Goal: Transaction & Acquisition: Book appointment/travel/reservation

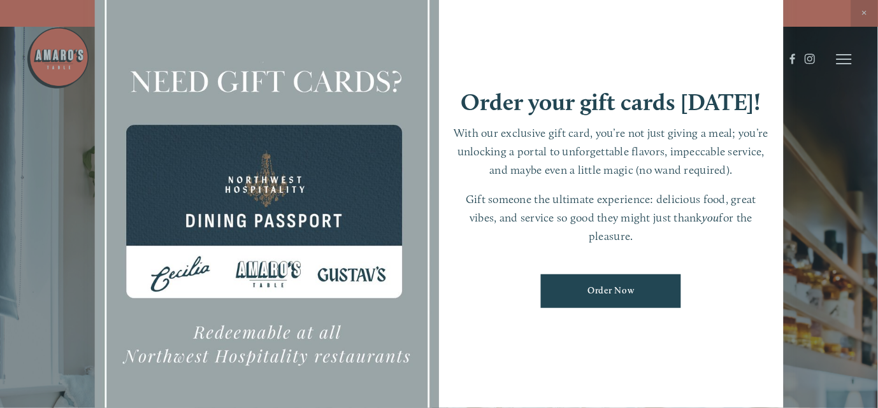
click at [869, 13] on div at bounding box center [439, 204] width 878 height 408
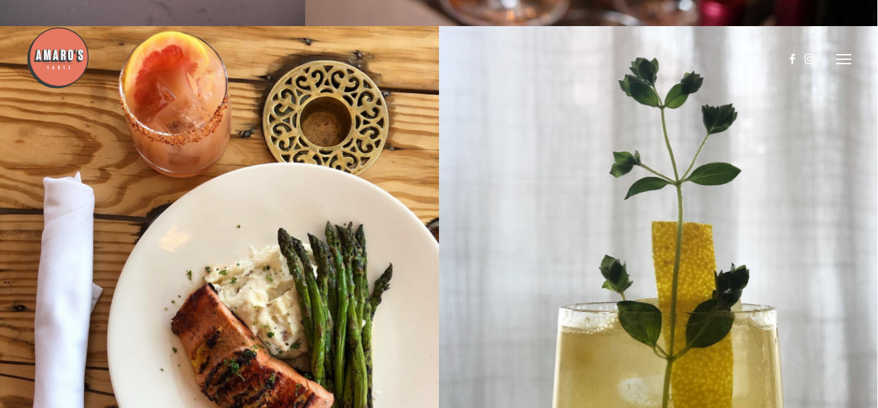
scroll to position [3586, 0]
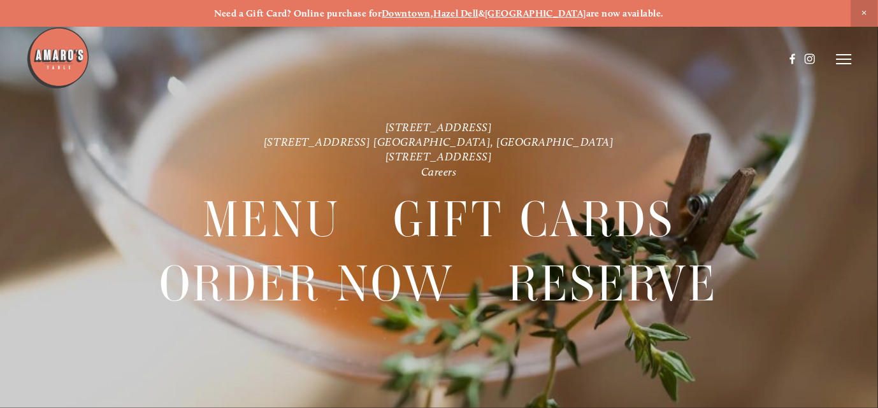
click at [839, 61] on icon at bounding box center [844, 59] width 15 height 11
click at [768, 63] on span "Reserve" at bounding box center [767, 59] width 29 height 11
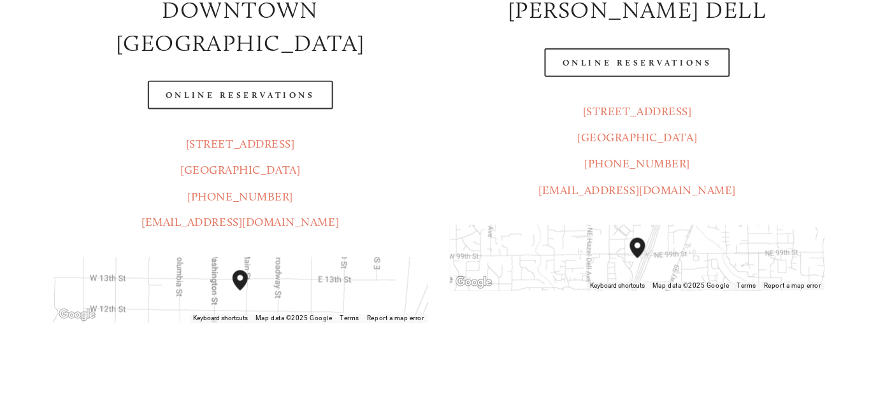
scroll to position [306, 0]
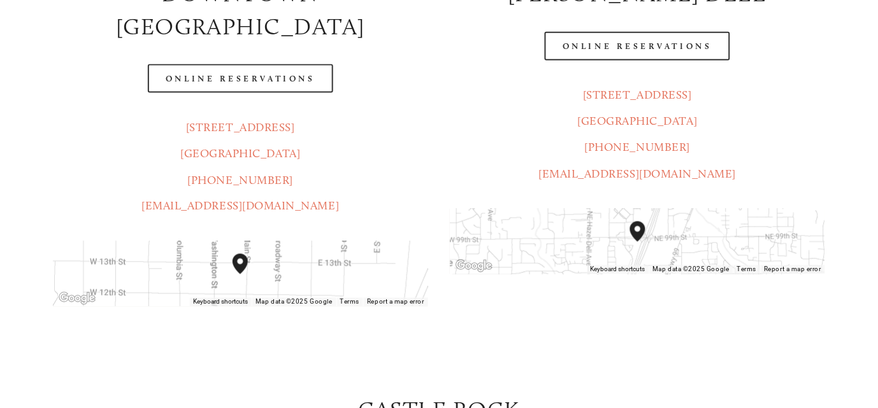
click at [635, 43] on div at bounding box center [405, 27] width 758 height 66
click at [630, 49] on div at bounding box center [405, 27] width 758 height 66
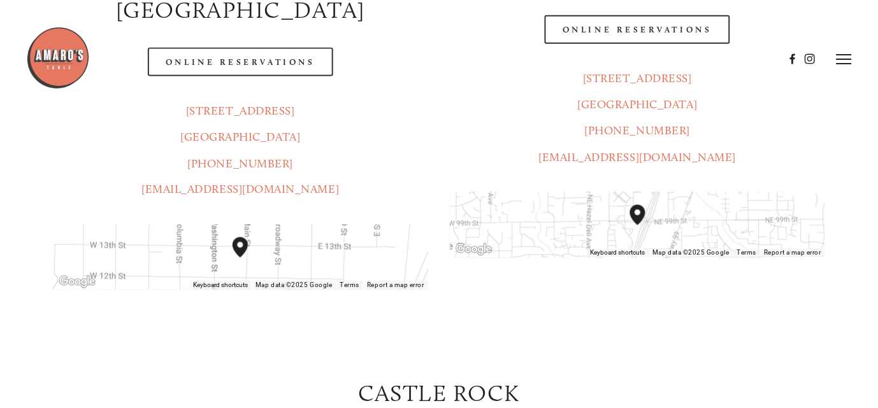
scroll to position [286, 0]
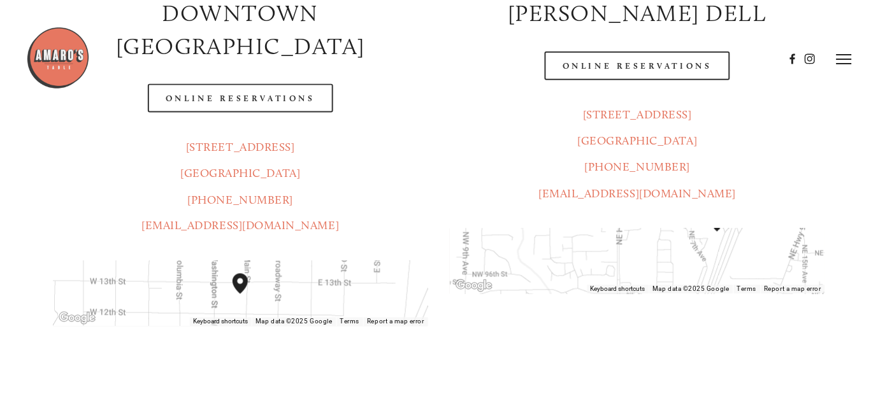
click at [615, 68] on div at bounding box center [405, 59] width 758 height 66
click at [427, 114] on header "Menu Order Now Visit Gallery 0" at bounding box center [438, 59] width 825 height 119
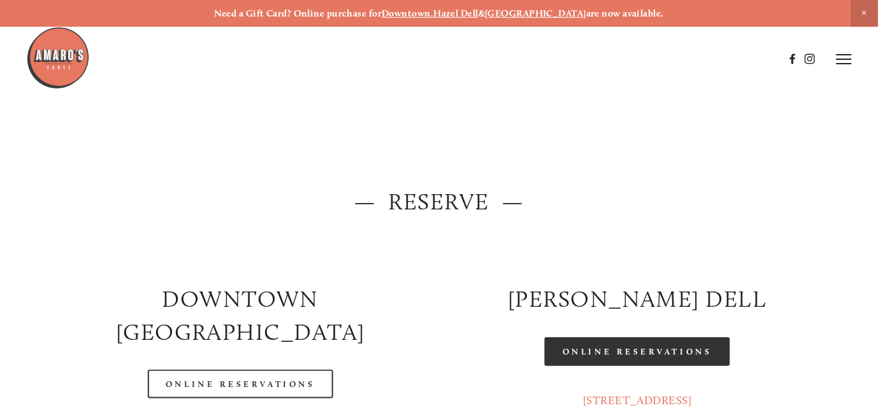
click at [580, 359] on link "Online Reservations" at bounding box center [637, 352] width 185 height 29
